Goal: Register for event/course

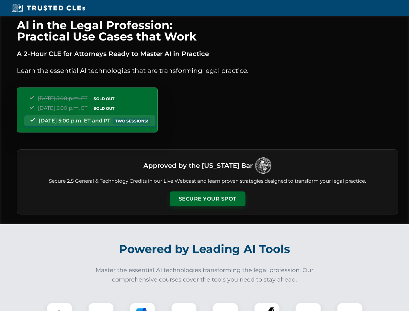
click at [207, 199] on button "Secure Your Spot" at bounding box center [208, 198] width 76 height 15
click at [60, 307] on img at bounding box center [59, 315] width 19 height 19
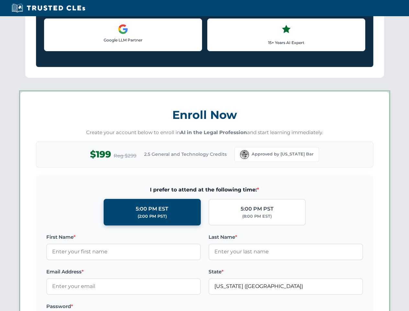
click at [142, 307] on label "Password *" at bounding box center [123, 306] width 154 height 8
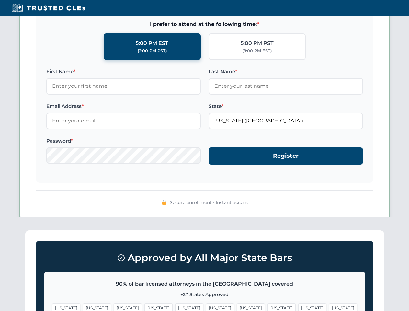
click at [298, 307] on span "[US_STATE]" at bounding box center [312, 307] width 28 height 9
